Goal: Transaction & Acquisition: Obtain resource

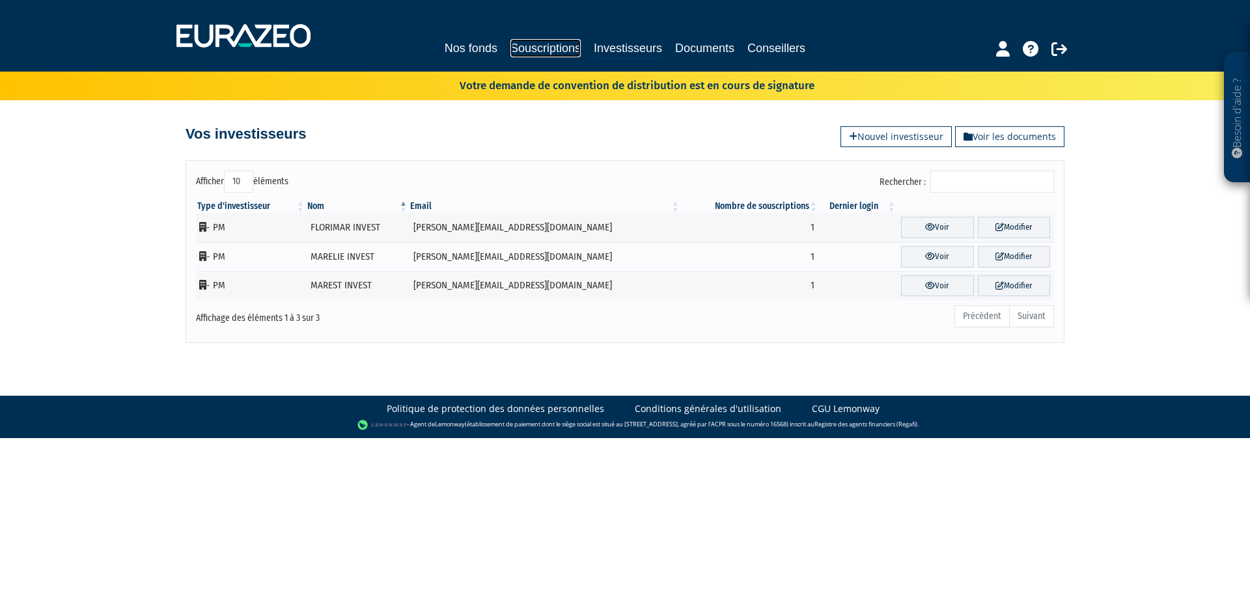
click at [533, 49] on link "Souscriptions" at bounding box center [546, 48] width 70 height 18
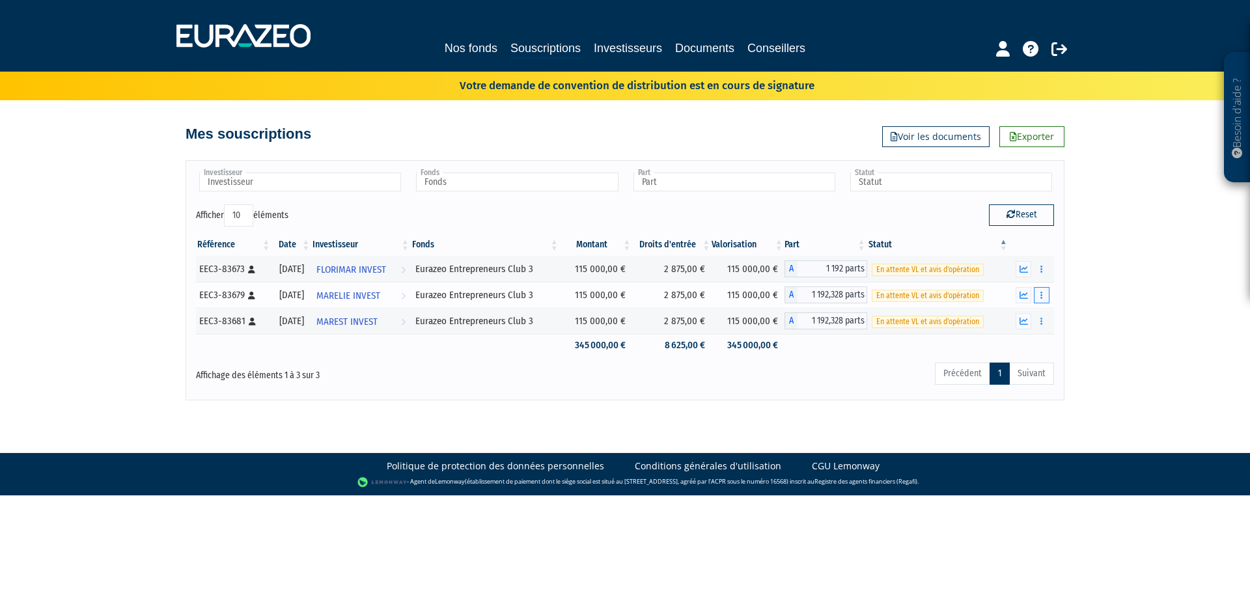
click at [1039, 295] on button "button" at bounding box center [1042, 295] width 16 height 16
click at [1030, 311] on link "Documents" at bounding box center [1013, 318] width 65 height 21
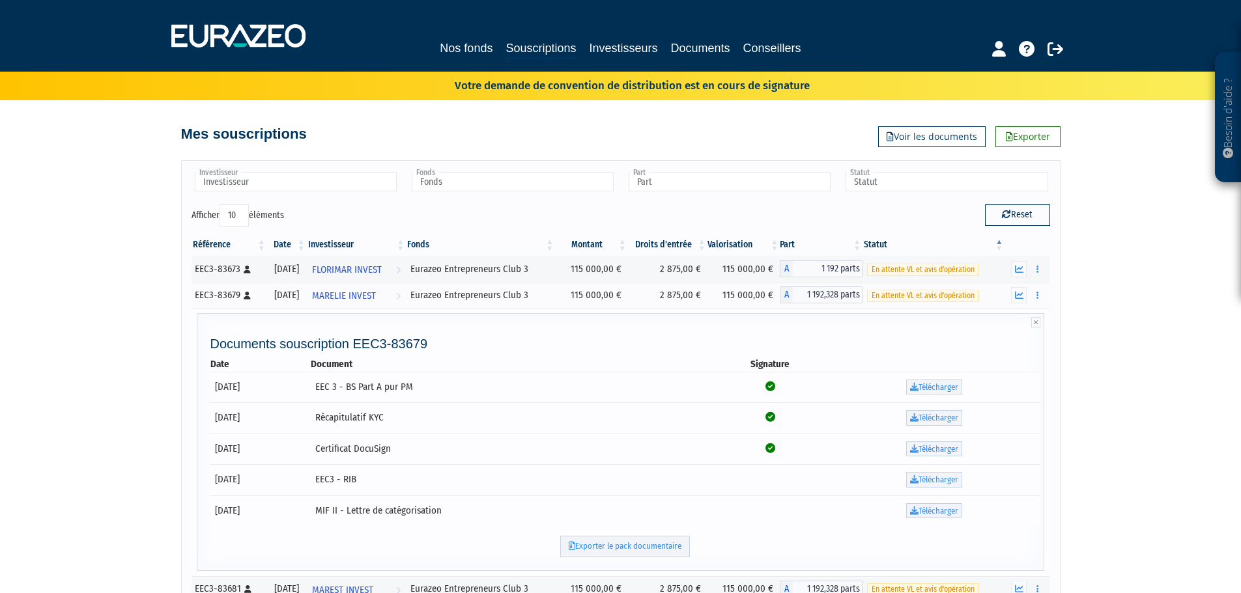
click at [931, 511] on link "Télécharger" at bounding box center [934, 511] width 56 height 16
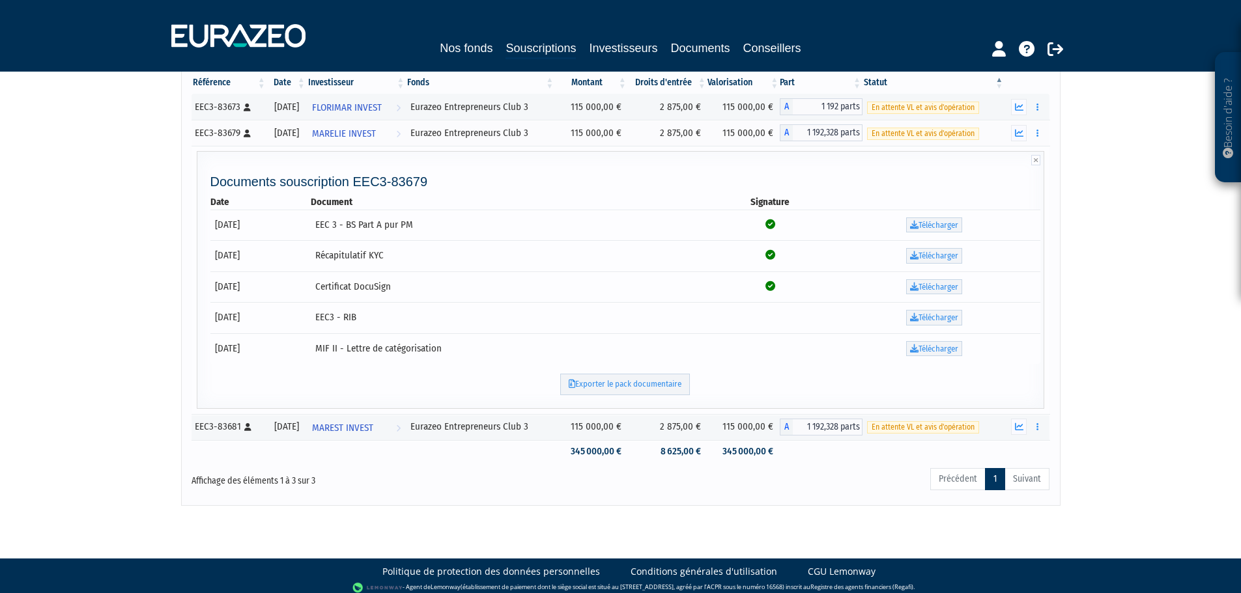
scroll to position [170, 0]
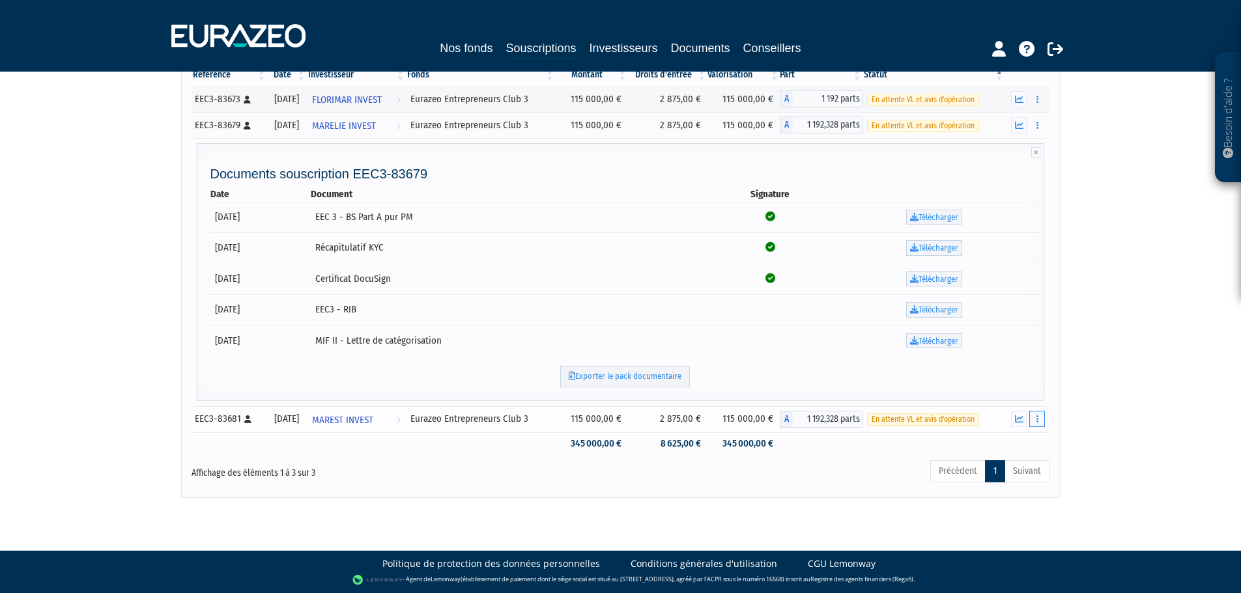
click at [1038, 421] on icon "button" at bounding box center [1037, 419] width 2 height 8
click at [1022, 446] on link "Documents" at bounding box center [1008, 442] width 65 height 21
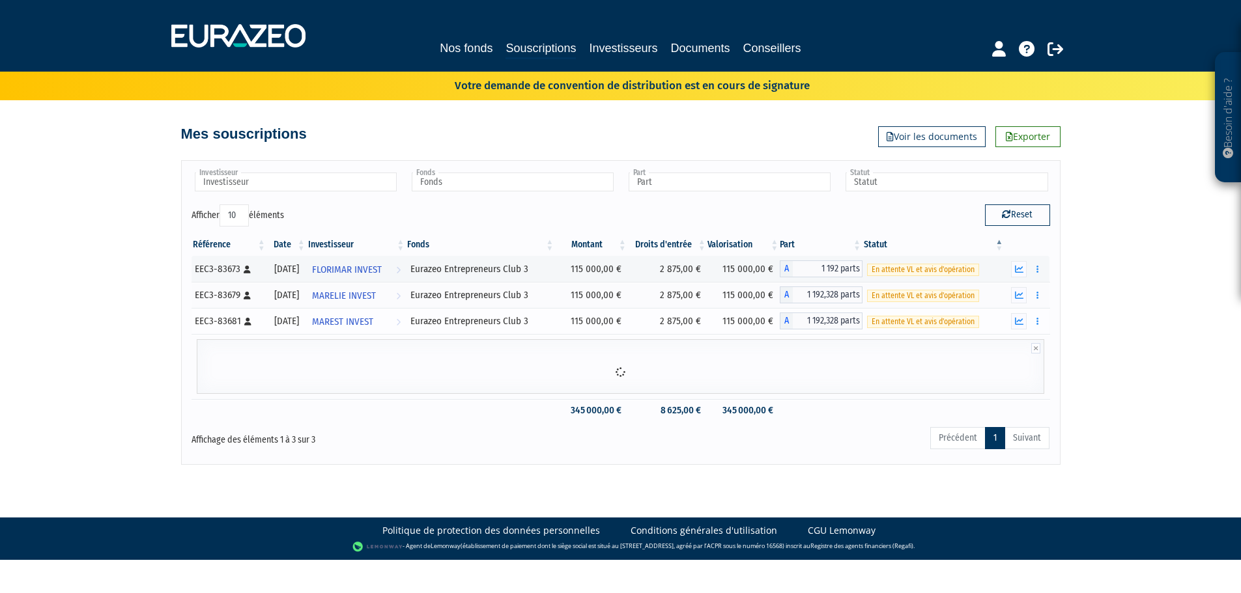
scroll to position [0, 0]
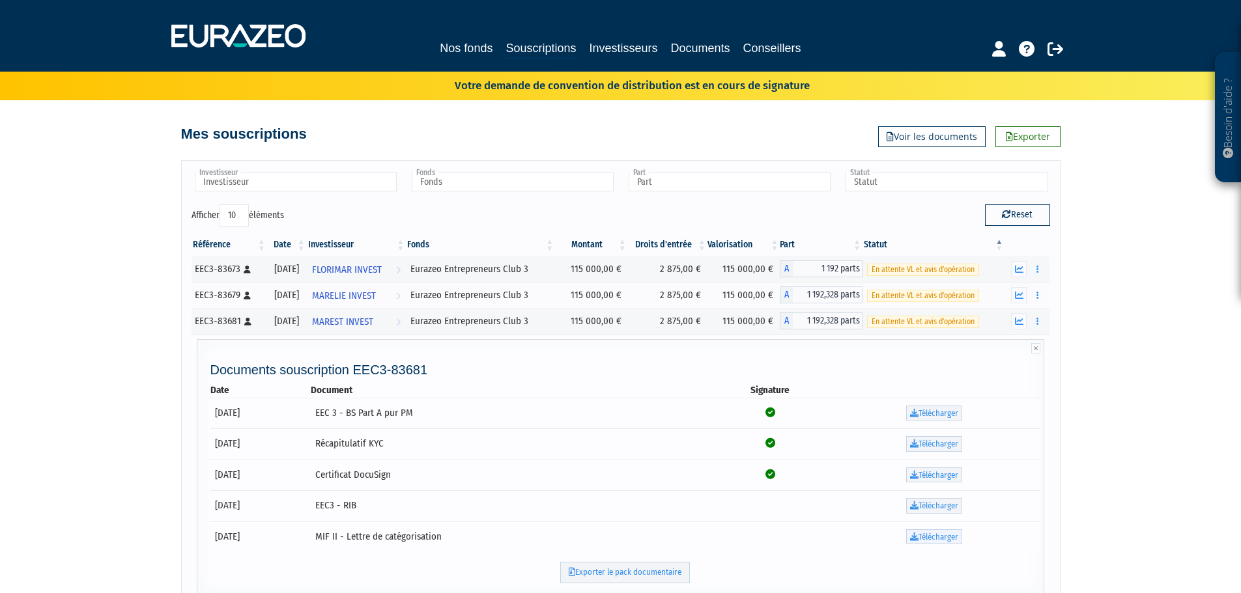
click at [918, 537] on icon at bounding box center [914, 537] width 8 height 8
